Goal: Information Seeking & Learning: Learn about a topic

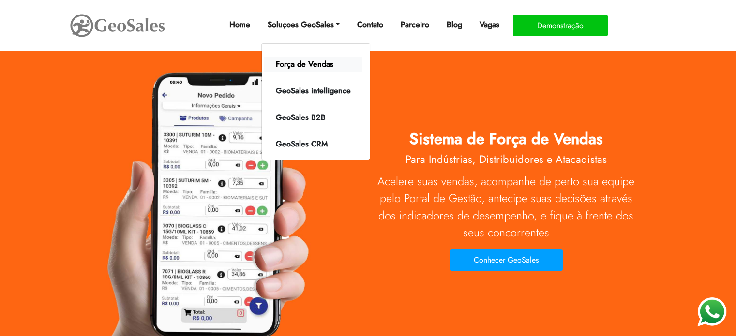
click at [313, 63] on link "Força de Vendas" at bounding box center [313, 64] width 98 height 15
click at [306, 66] on link "Força de Vendas" at bounding box center [313, 64] width 98 height 15
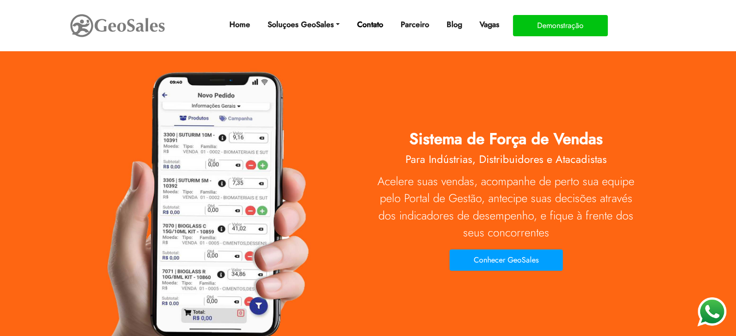
click at [378, 25] on link "Contato" at bounding box center [370, 24] width 34 height 19
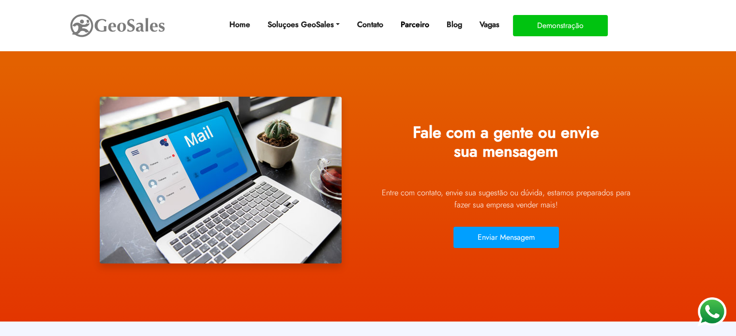
click at [401, 24] on link "Parceiro" at bounding box center [415, 24] width 36 height 19
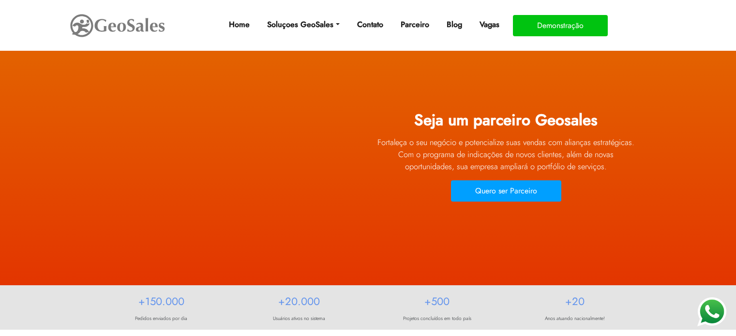
click at [449, 27] on link "Blog" at bounding box center [454, 24] width 23 height 19
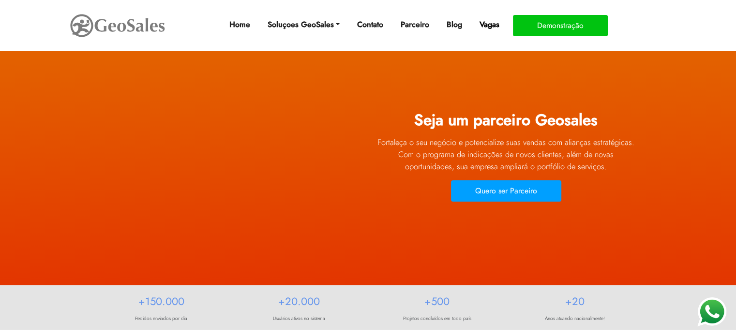
click at [492, 25] on link "Vagas" at bounding box center [490, 24] width 28 height 19
click at [245, 27] on link "Home" at bounding box center [239, 24] width 29 height 19
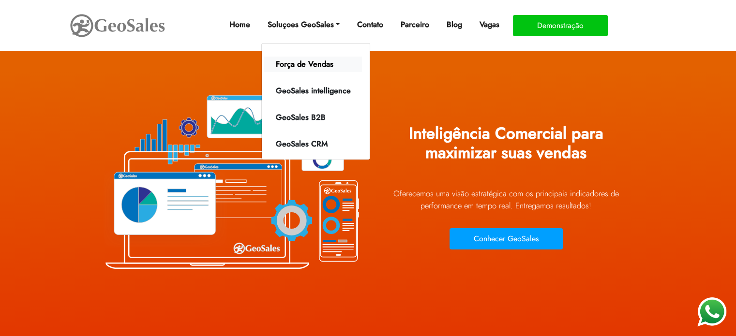
click at [310, 63] on link "Força de Vendas" at bounding box center [313, 64] width 98 height 15
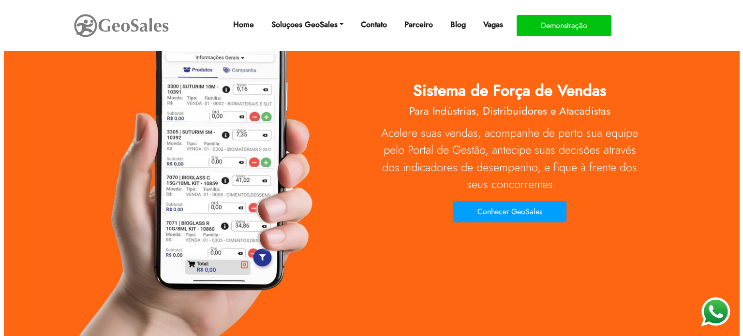
scroll to position [48, 0]
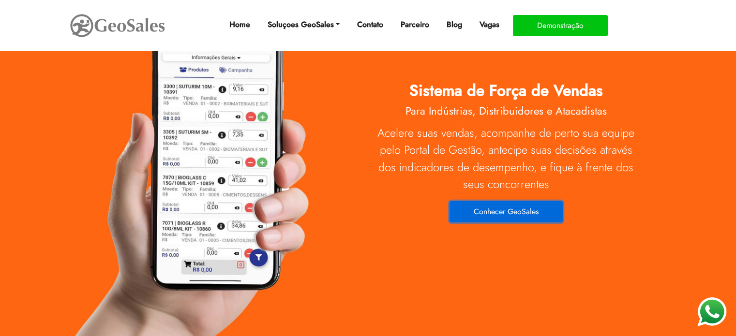
click at [506, 209] on button "Conhecer GeoSales" at bounding box center [506, 211] width 113 height 21
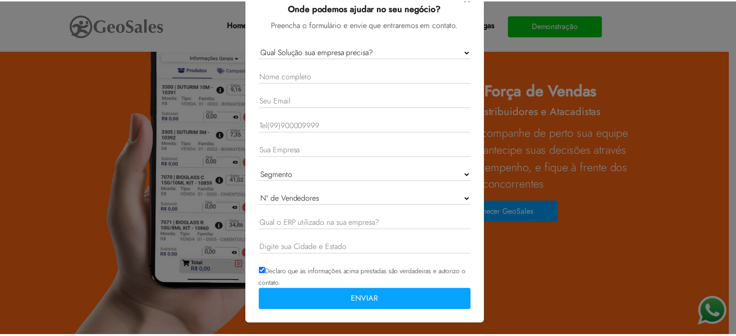
scroll to position [27, 0]
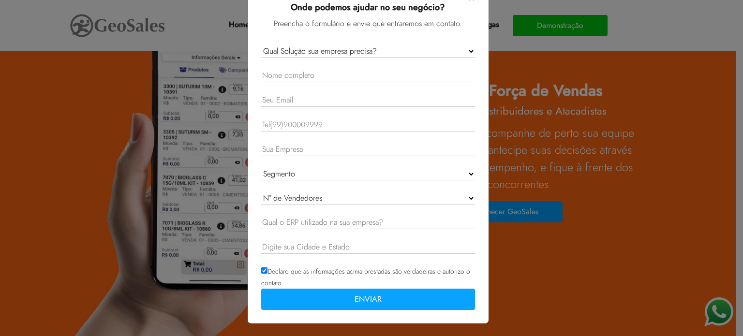
click at [666, 158] on div "× Onde podemos ajudar no seu negócio? Preencha o formulário e envie que entrare…" at bounding box center [371, 168] width 743 height 336
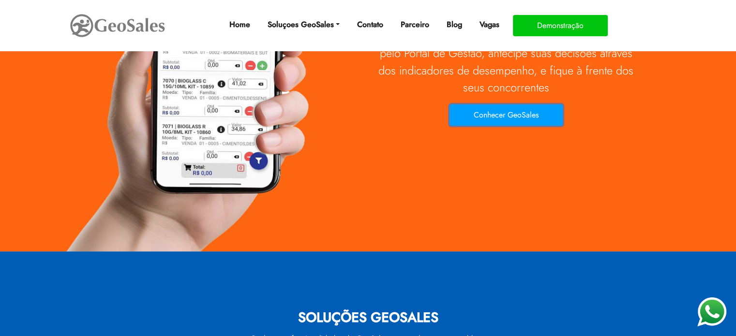
scroll to position [0, 0]
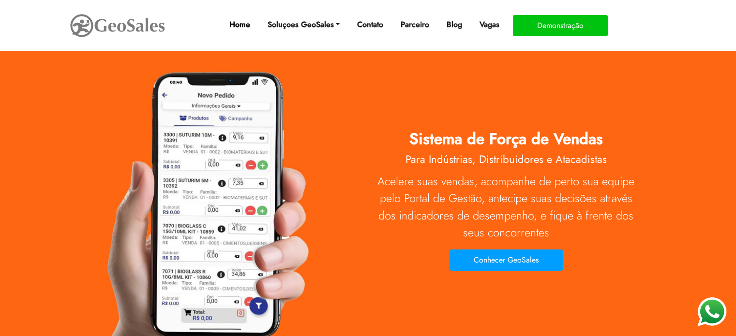
click at [240, 23] on link "Home" at bounding box center [239, 24] width 29 height 19
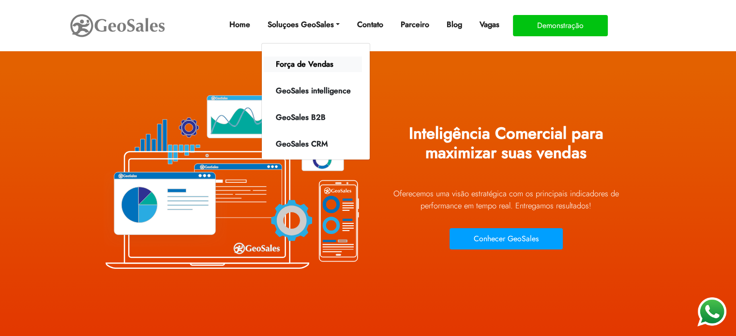
click at [314, 64] on link "Força de Vendas" at bounding box center [313, 64] width 98 height 15
